Goal: Transaction & Acquisition: Purchase product/service

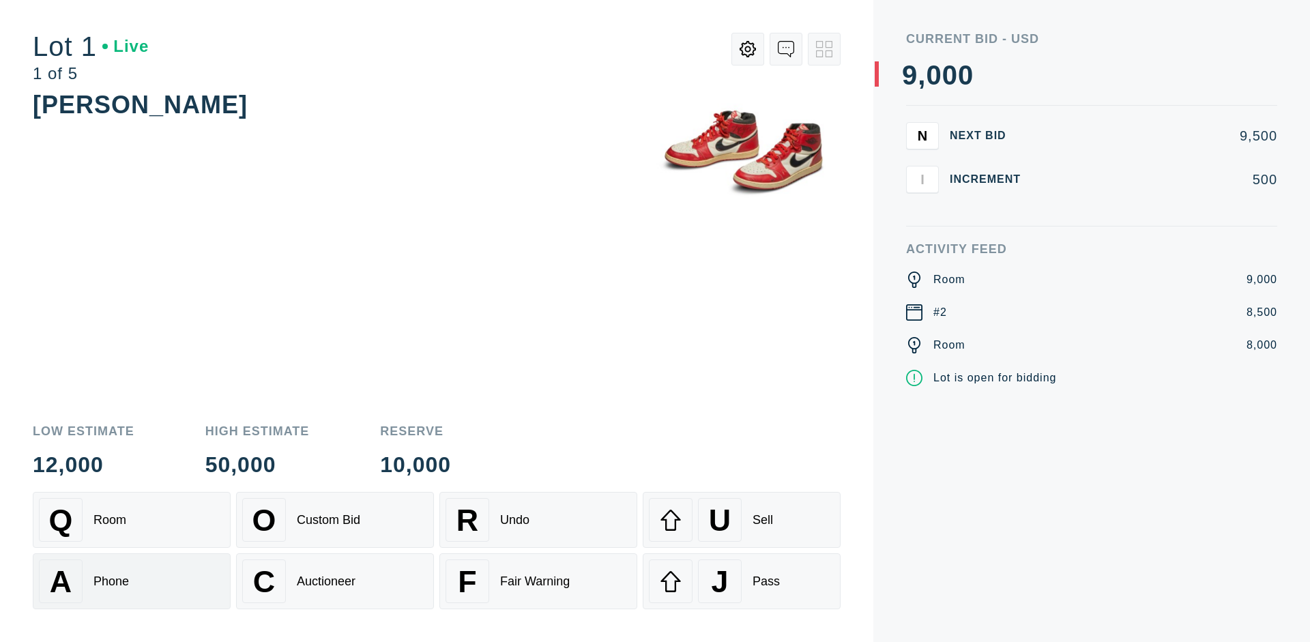
click at [132, 581] on div "A Phone" at bounding box center [132, 581] width 186 height 44
click at [335, 520] on div "Custom Bid" at bounding box center [328, 520] width 63 height 14
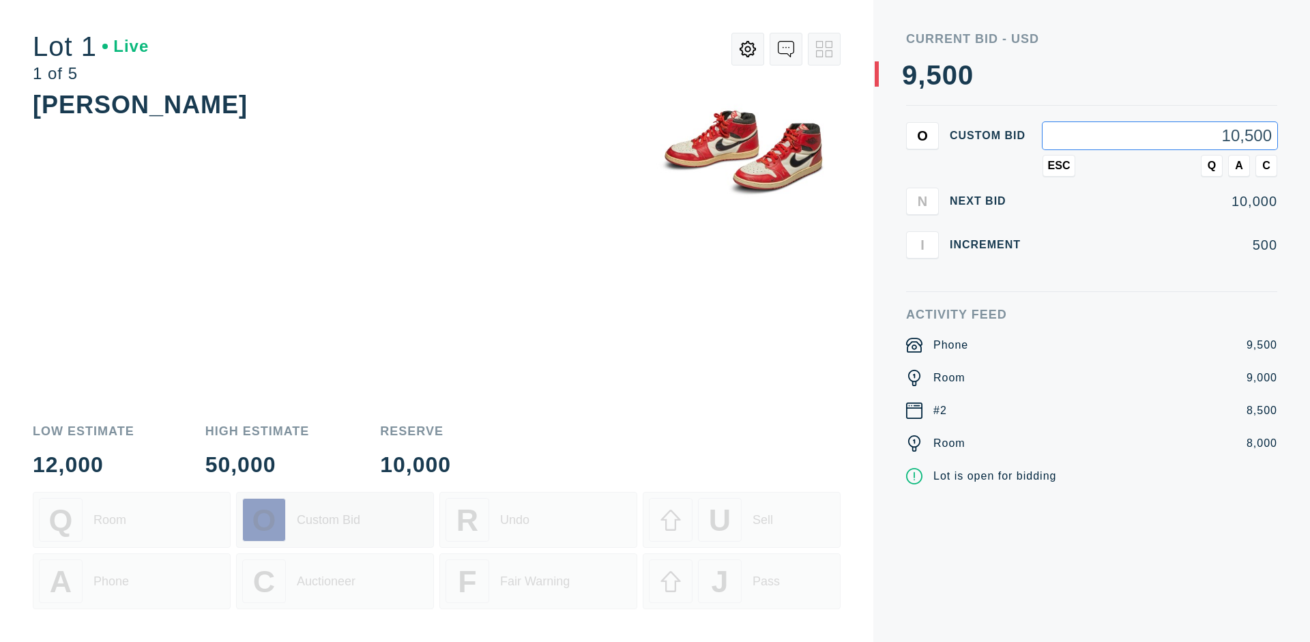
type input "10,500"
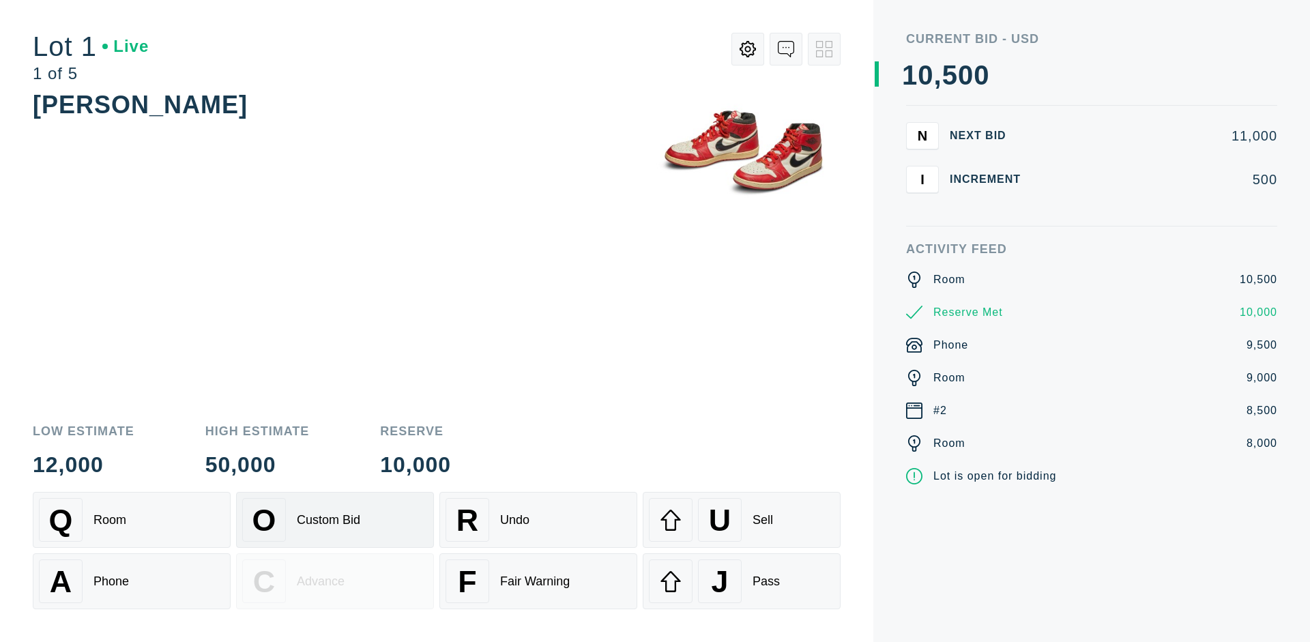
click at [335, 520] on div "Custom Bid" at bounding box center [328, 520] width 63 height 14
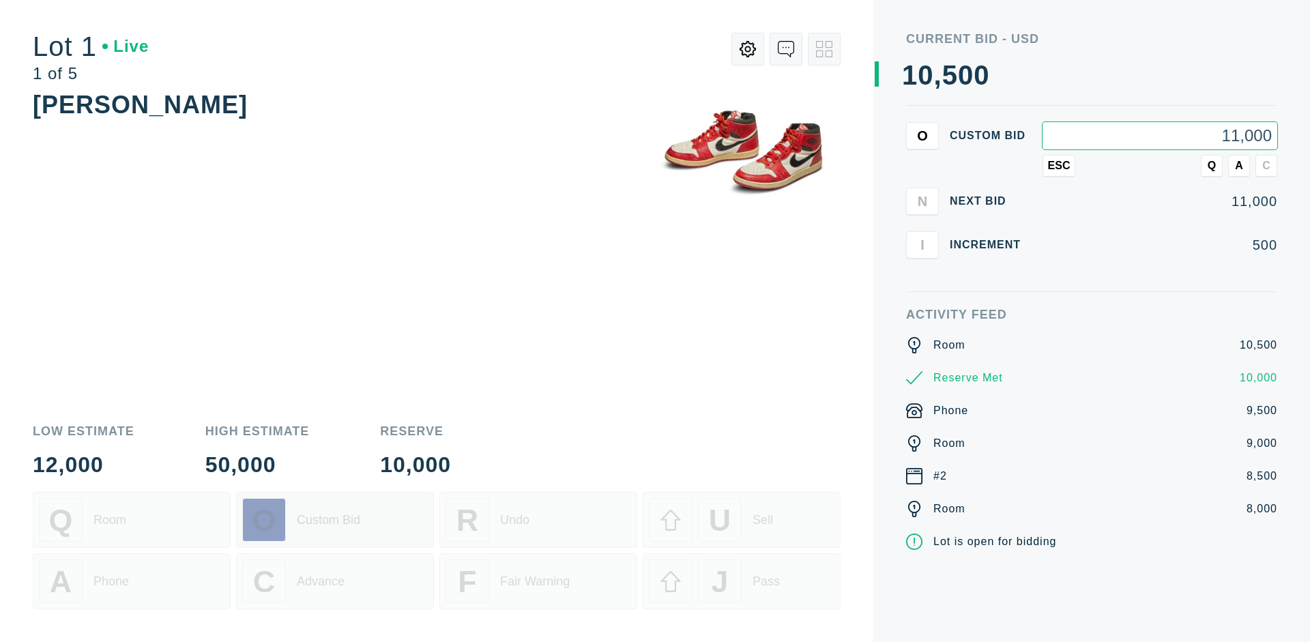
type input "11,000"
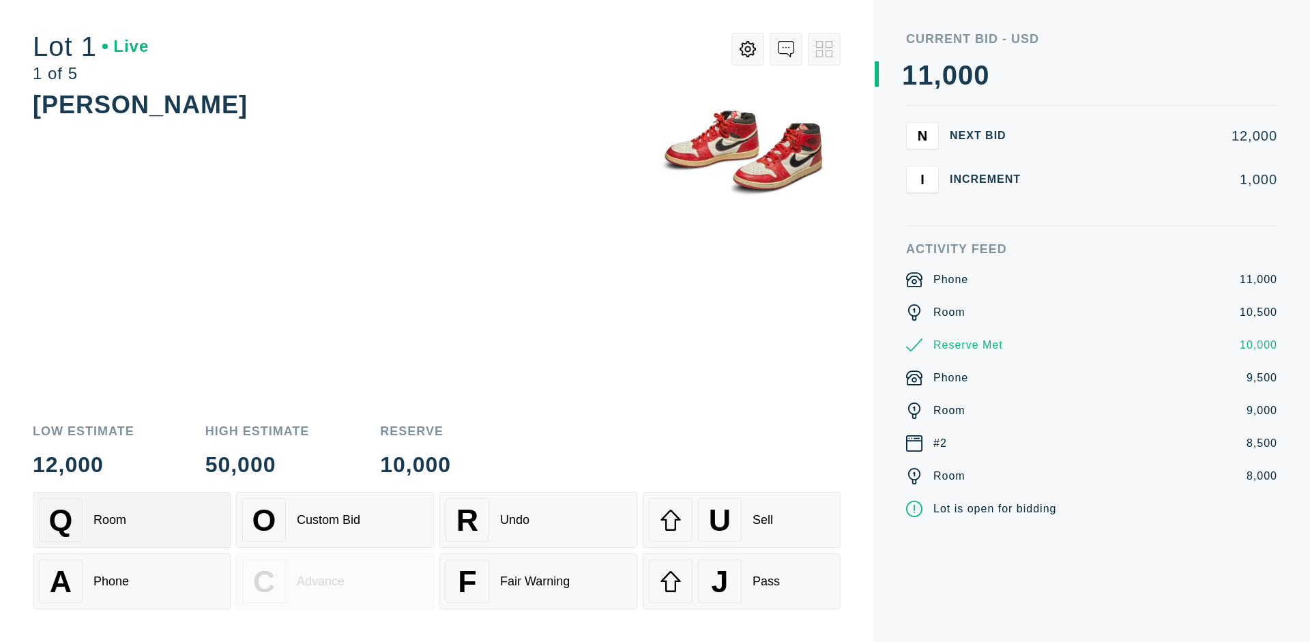
click at [132, 520] on div "Q Room" at bounding box center [132, 520] width 186 height 44
